Goal: Obtain resource: Obtain resource

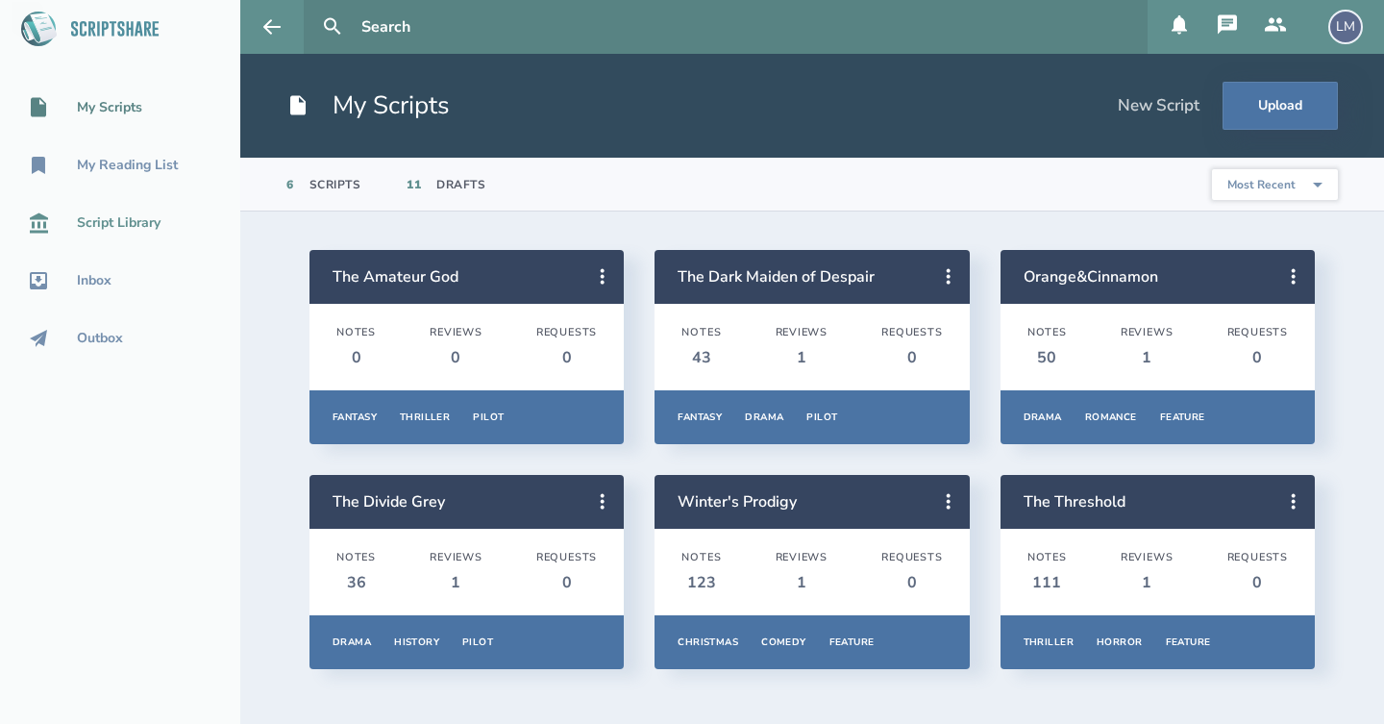
click at [122, 228] on div "Script Library" at bounding box center [119, 222] width 84 height 15
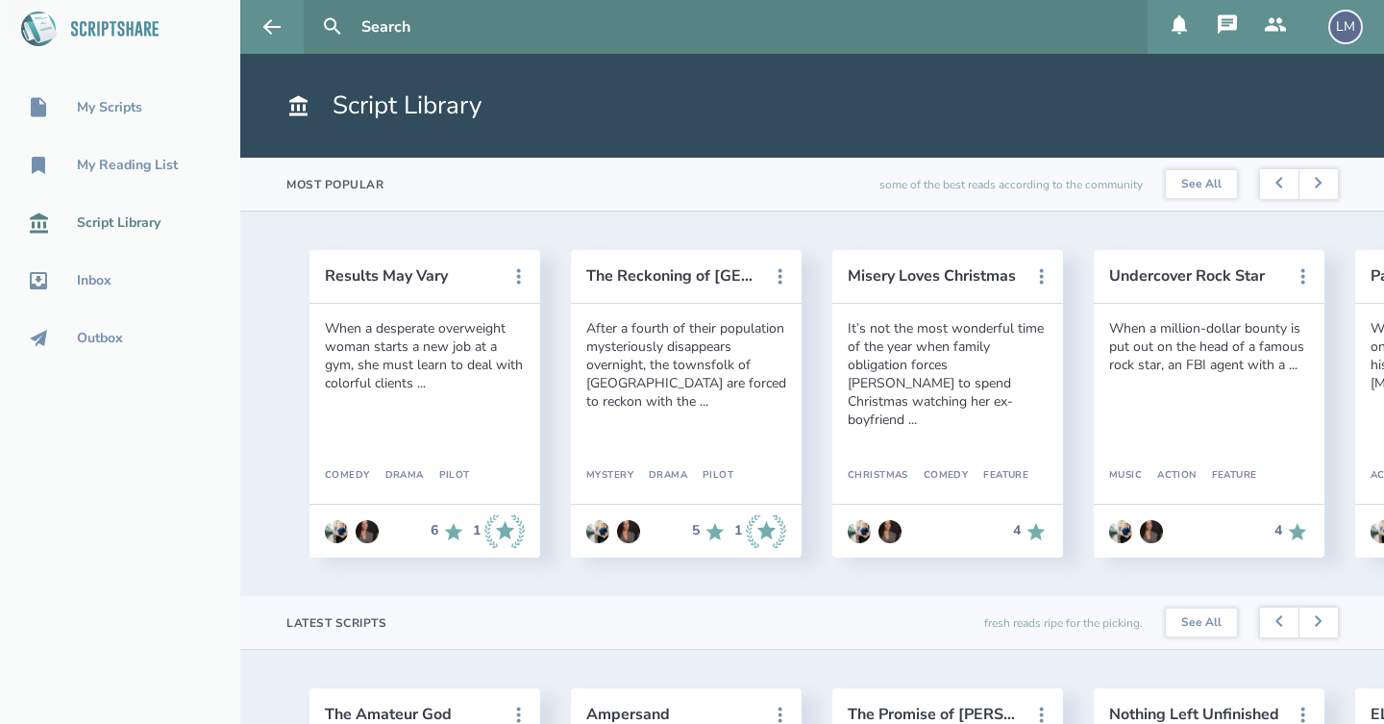
click at [173, 440] on div "My Scripts My Reading List Script Library Inbox Outbox" at bounding box center [120, 362] width 240 height 724
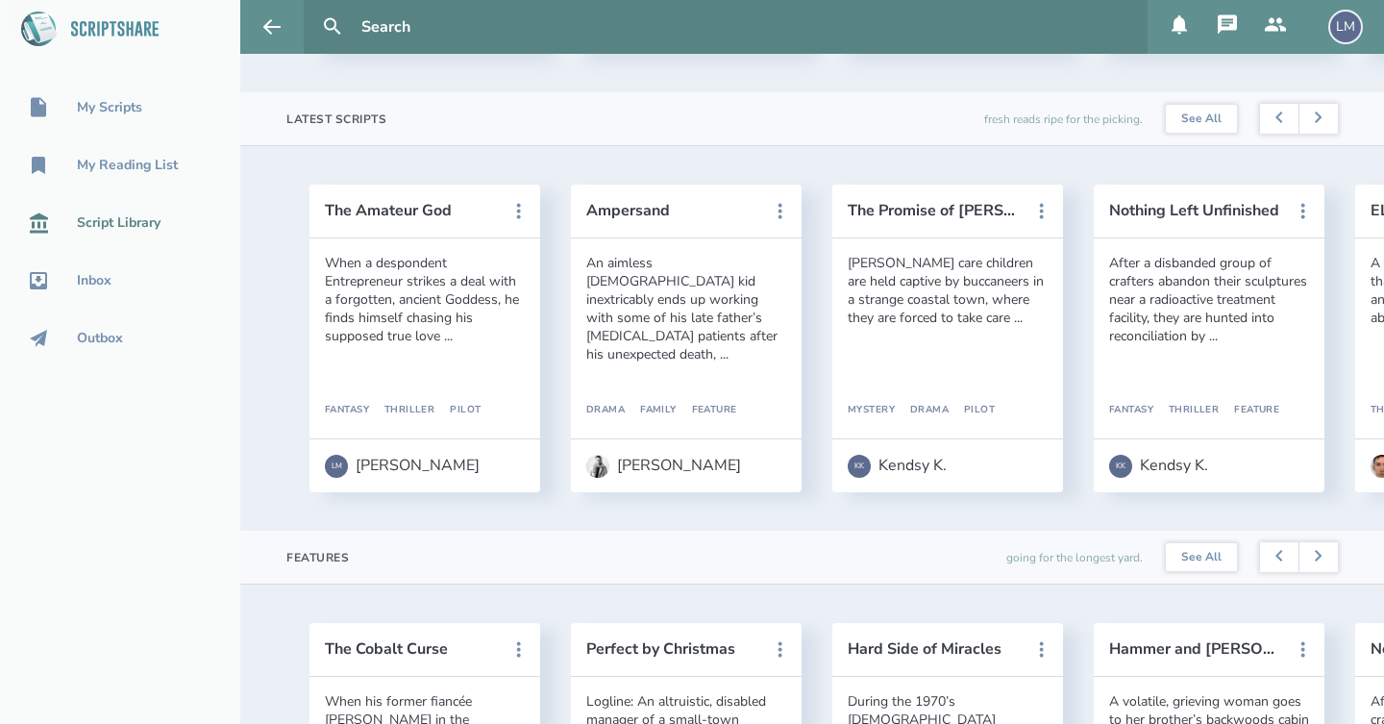
scroll to position [506, 0]
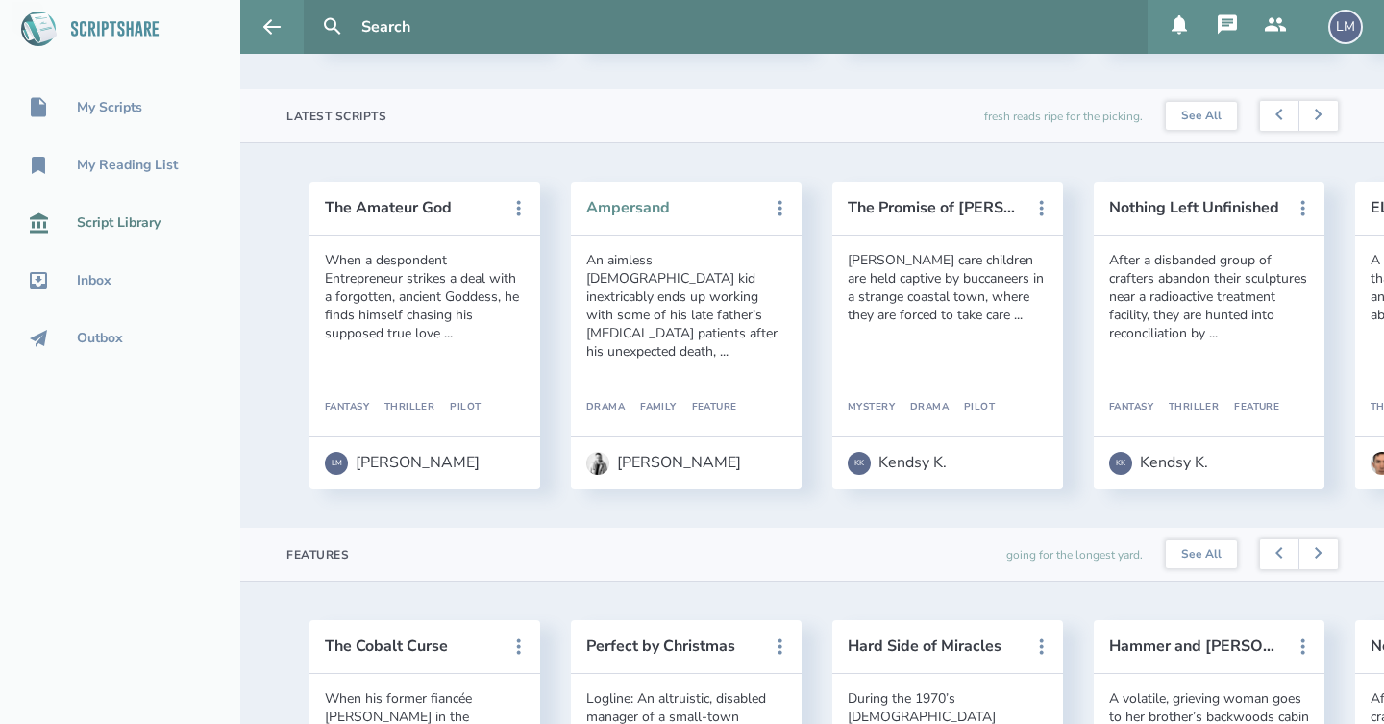
click at [644, 209] on button "Ampersand" at bounding box center [672, 207] width 173 height 17
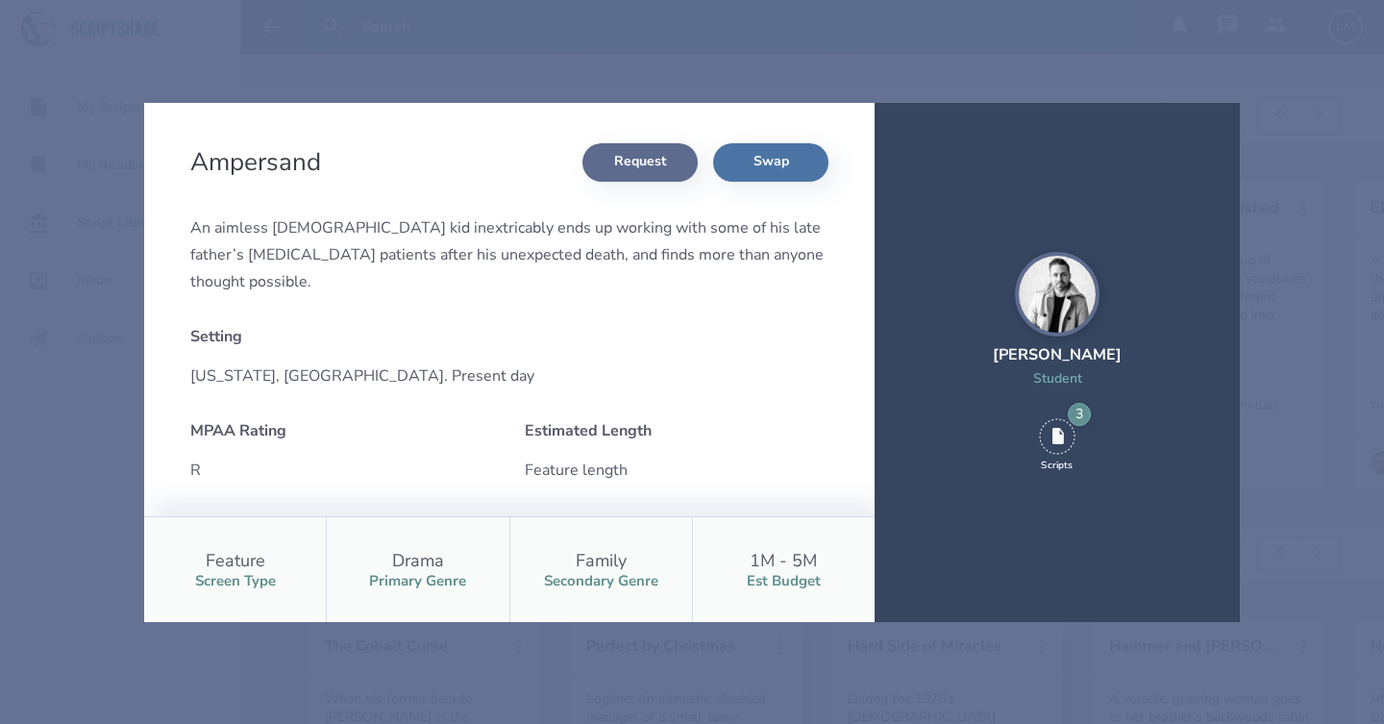
click at [657, 154] on button "Request" at bounding box center [639, 162] width 115 height 38
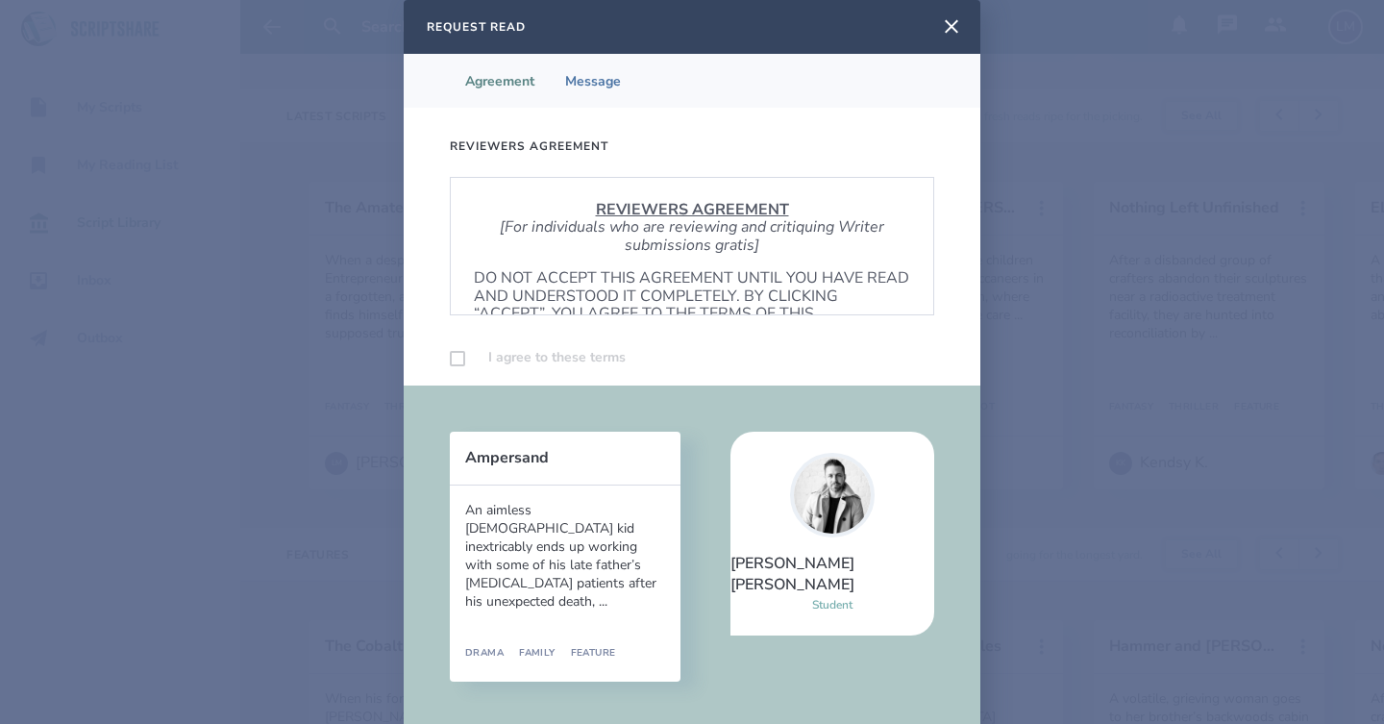
click at [602, 232] on p "[For individuals who are reviewing and critiquing Writer submissions gratis]" at bounding box center [692, 236] width 436 height 36
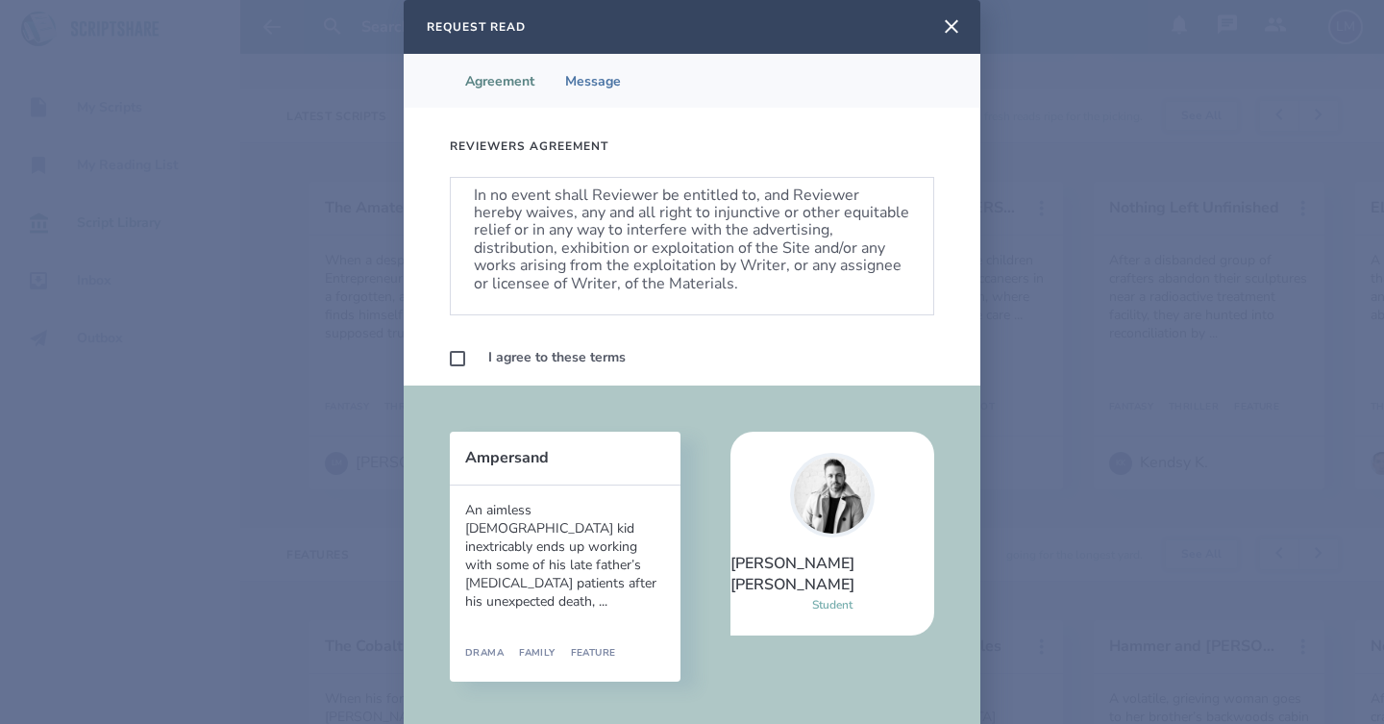
scroll to position [1140, 0]
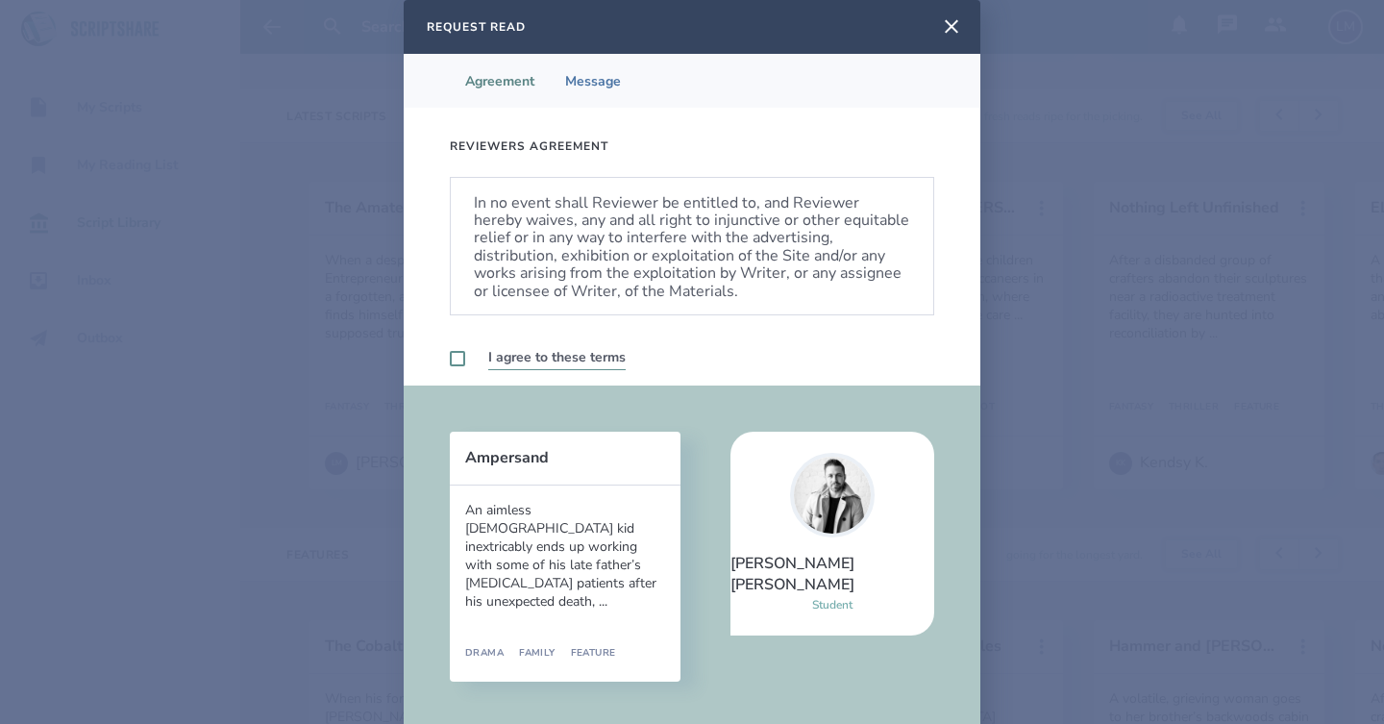
click at [455, 358] on label at bounding box center [457, 358] width 15 height 15
checkbox input "true"
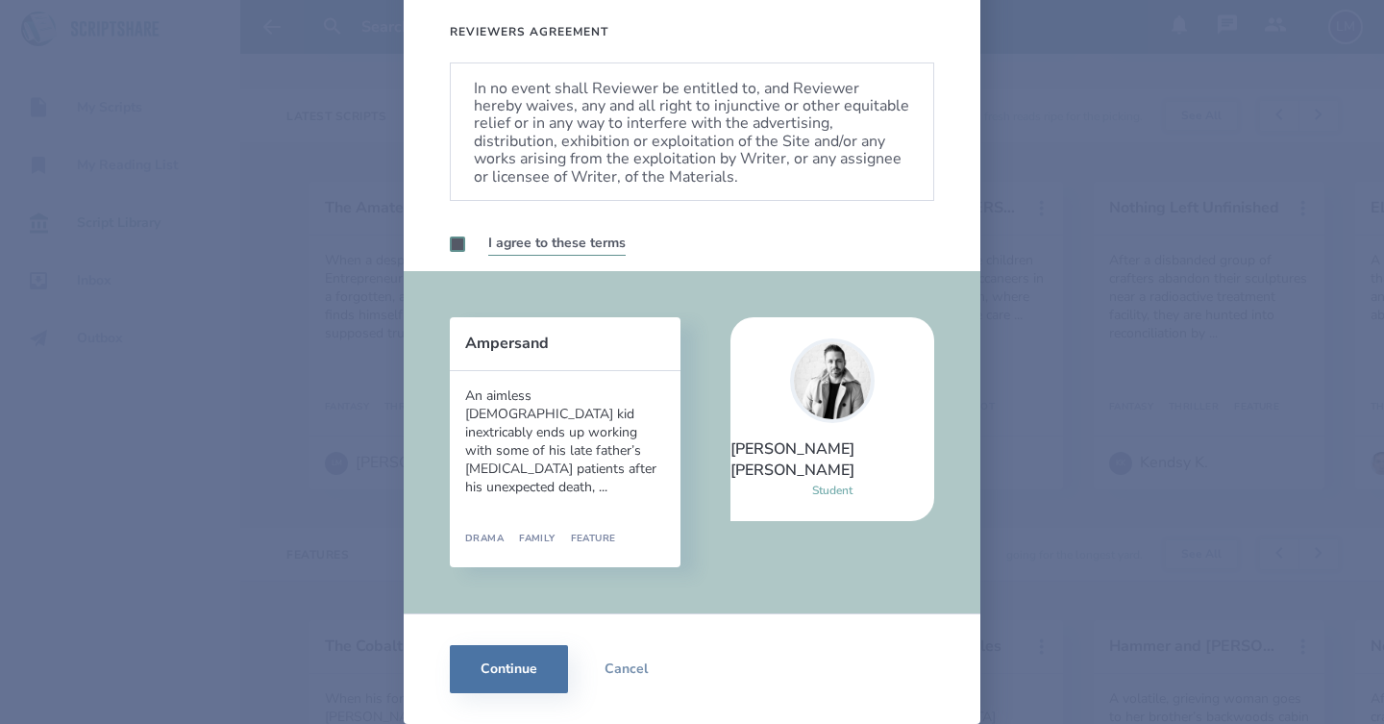
scroll to position [114, 0]
click at [499, 677] on button "Continue" at bounding box center [509, 669] width 118 height 48
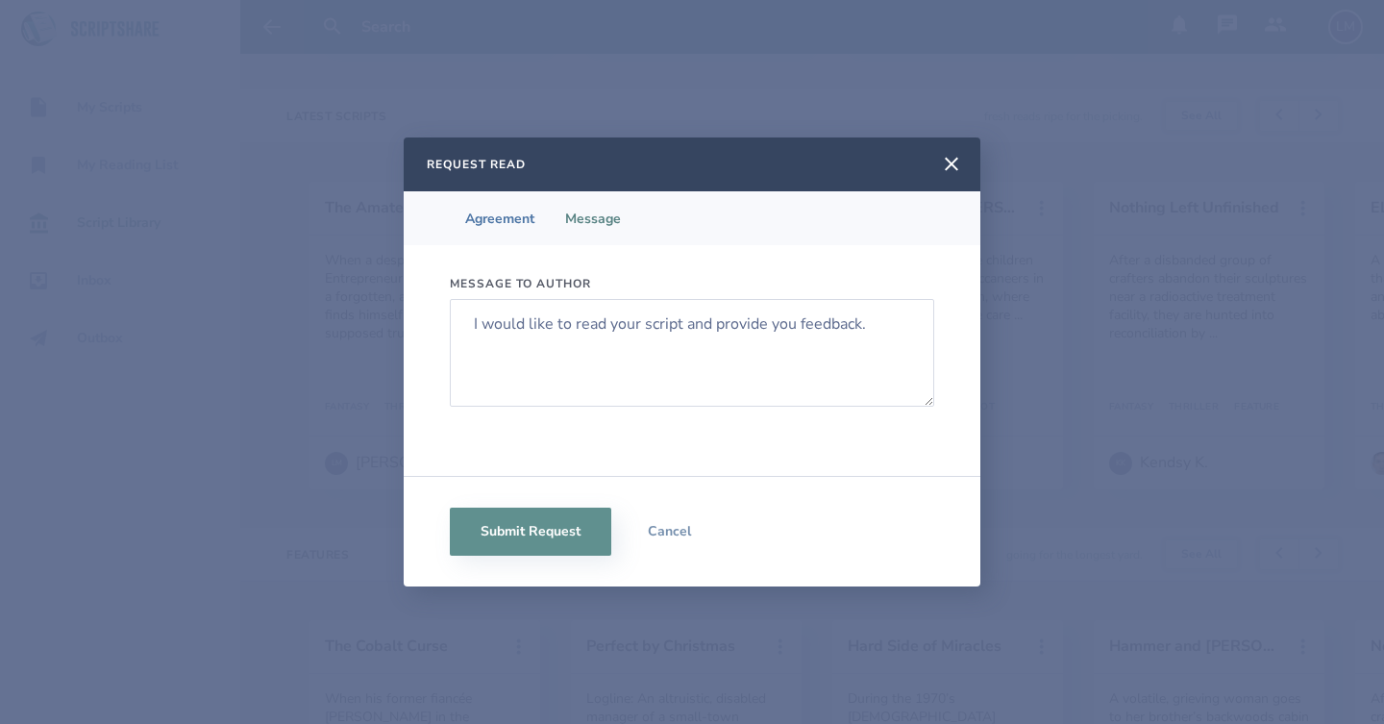
scroll to position [0, 0]
click at [574, 525] on button "Submit Request" at bounding box center [530, 531] width 161 height 48
